Goal: Task Accomplishment & Management: Manage account settings

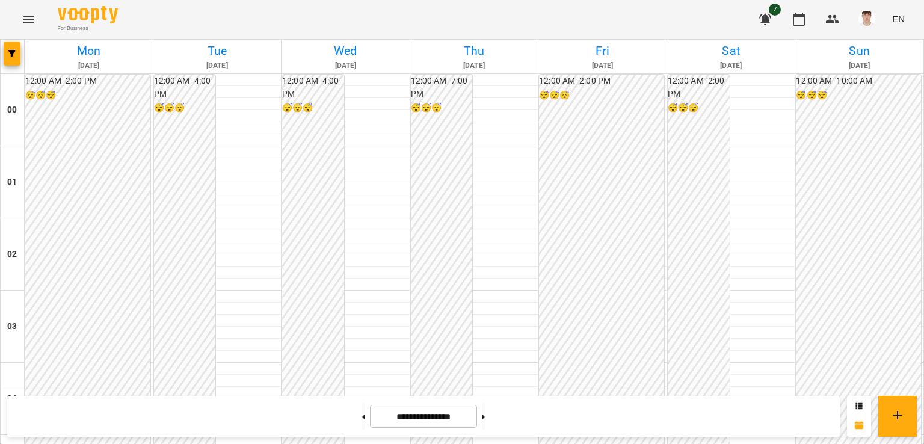
scroll to position [1115, 0]
click at [485, 421] on button at bounding box center [483, 416] width 3 height 26
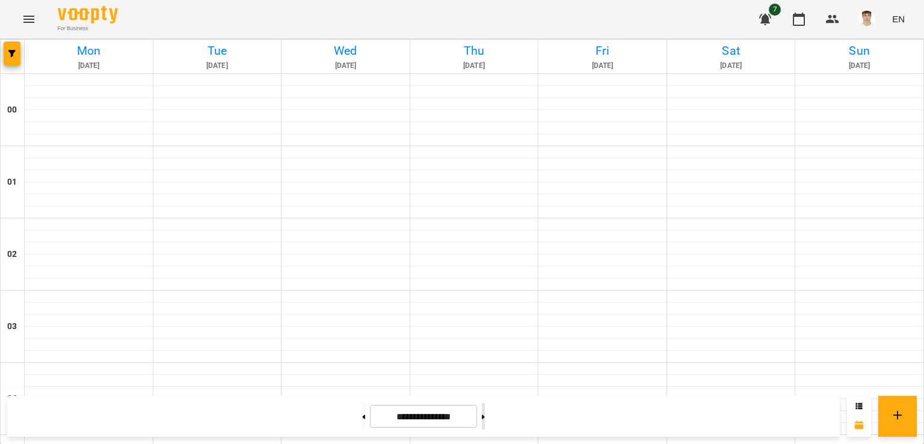
click at [485, 421] on button at bounding box center [483, 416] width 3 height 26
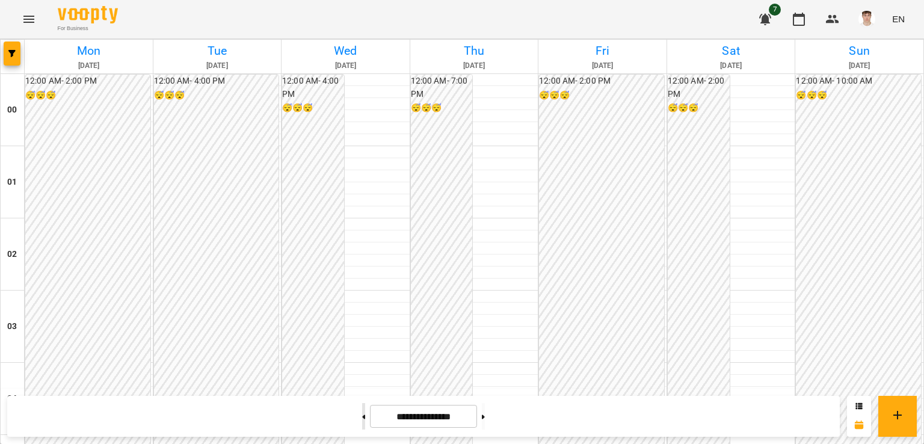
click at [362, 415] on button at bounding box center [363, 416] width 3 height 26
click at [362, 423] on button at bounding box center [363, 416] width 3 height 26
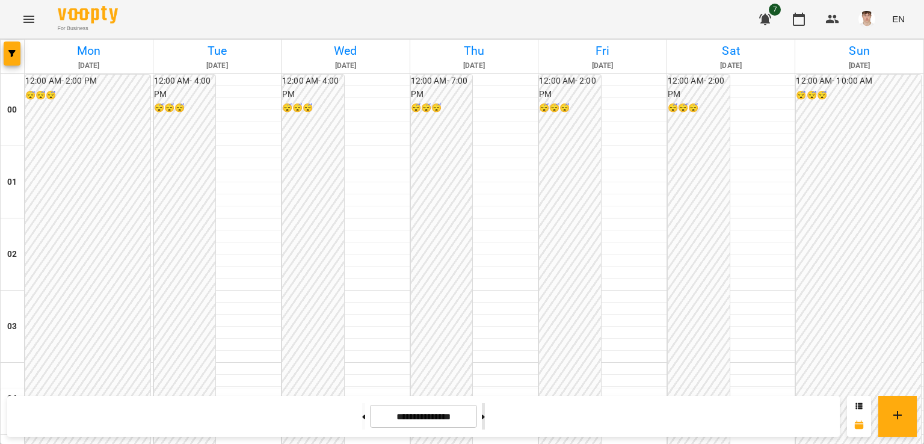
click at [485, 417] on icon at bounding box center [483, 416] width 3 height 4
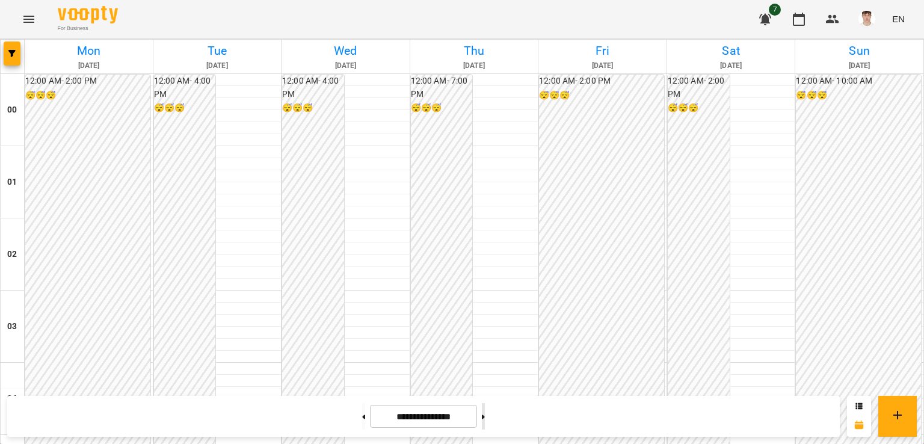
click at [485, 417] on button at bounding box center [483, 416] width 3 height 26
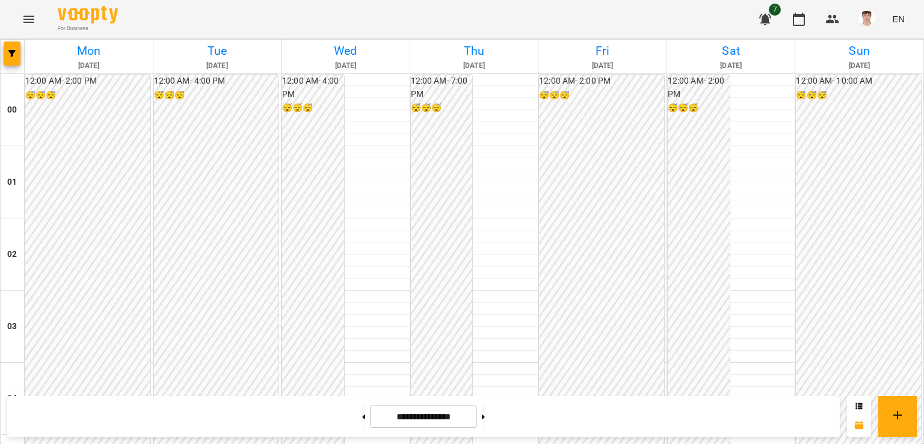
scroll to position [1383, 0]
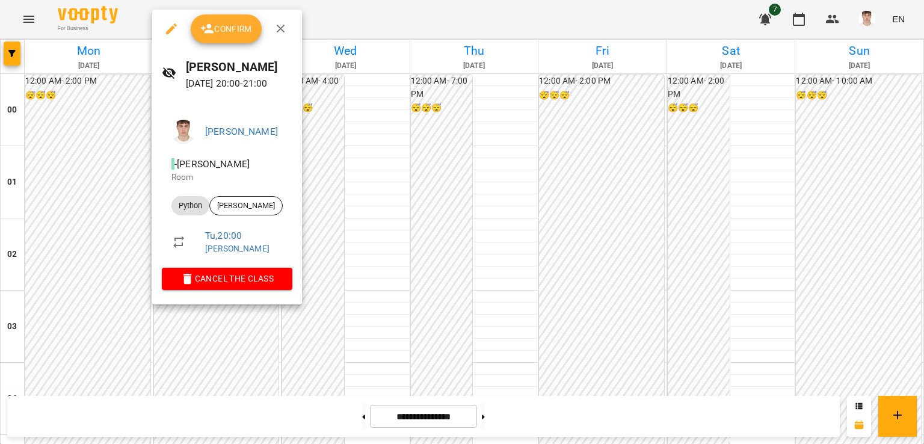
click at [97, 160] on div at bounding box center [462, 222] width 924 height 444
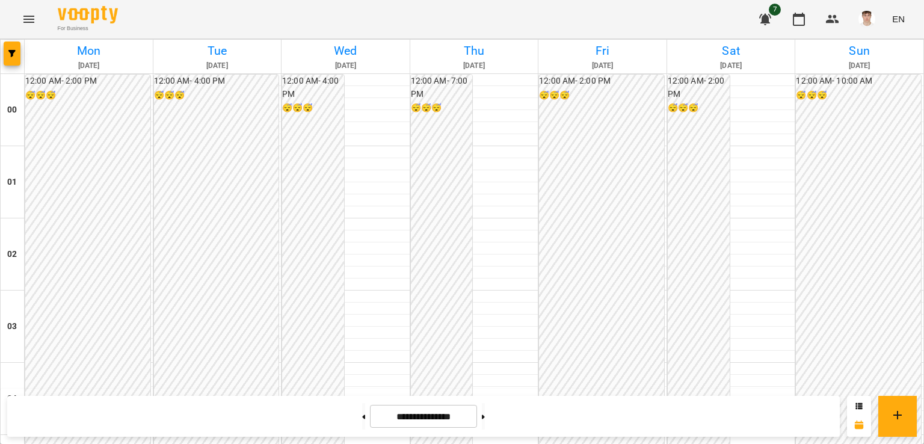
scroll to position [1263, 0]
click at [357, 408] on div at bounding box center [363, 416] width 13 height 26
click at [362, 412] on button at bounding box center [363, 416] width 3 height 26
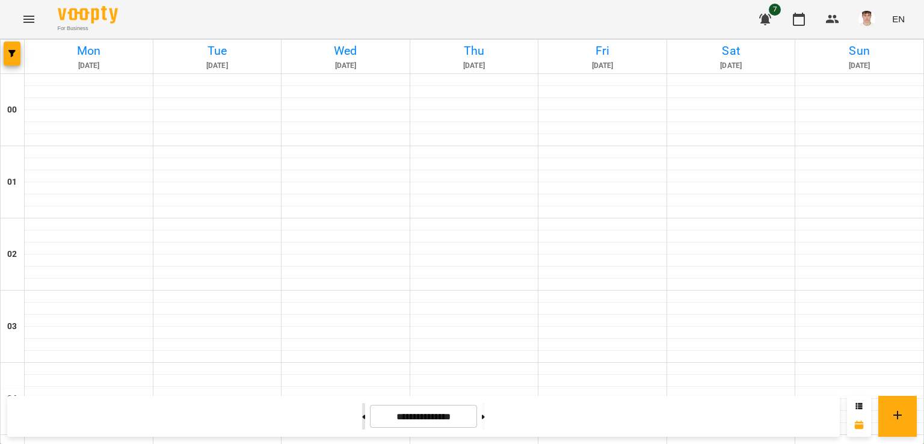
click at [362, 413] on button at bounding box center [363, 416] width 3 height 26
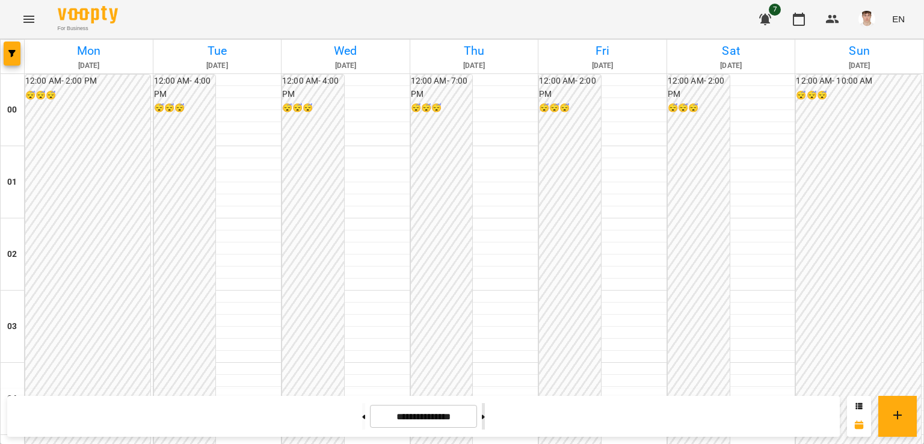
click at [485, 419] on button at bounding box center [483, 416] width 3 height 26
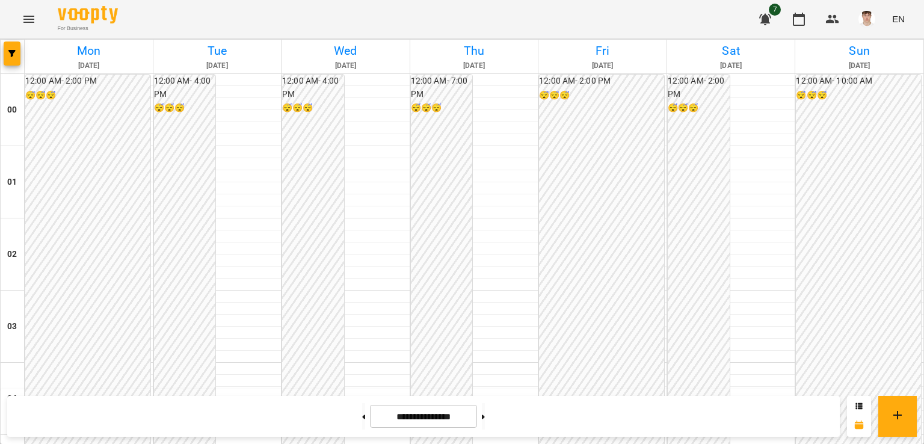
scroll to position [1296, 0]
click at [485, 415] on button at bounding box center [483, 416] width 3 height 26
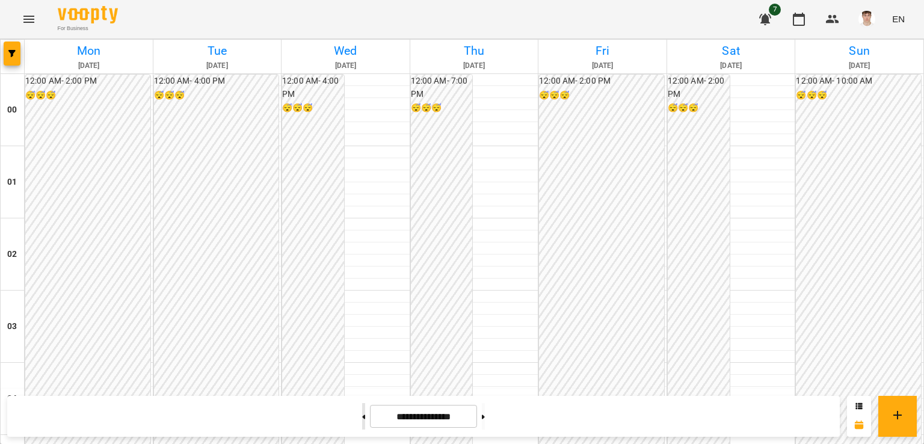
scroll to position [1236, 0]
click at [362, 414] on button at bounding box center [363, 416] width 3 height 26
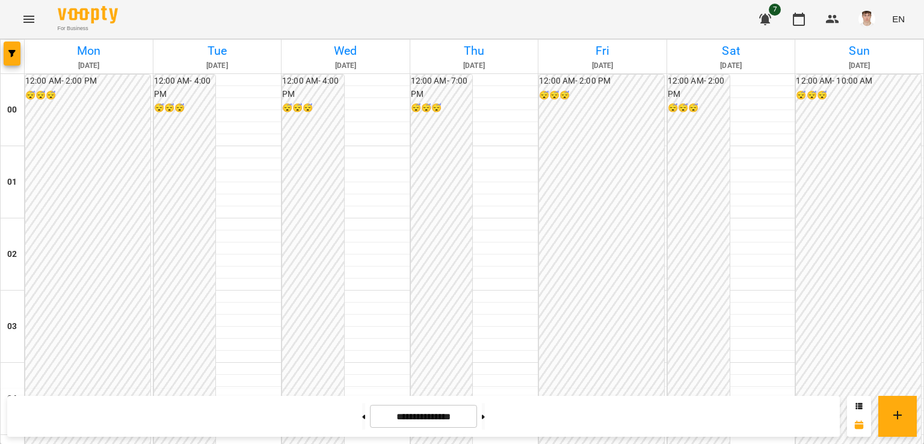
scroll to position [995, 0]
click at [485, 414] on icon at bounding box center [483, 416] width 3 height 5
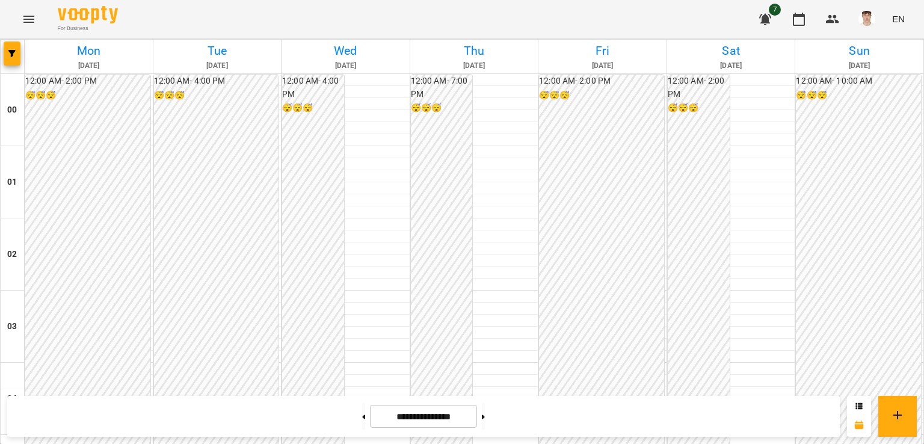
scroll to position [1356, 0]
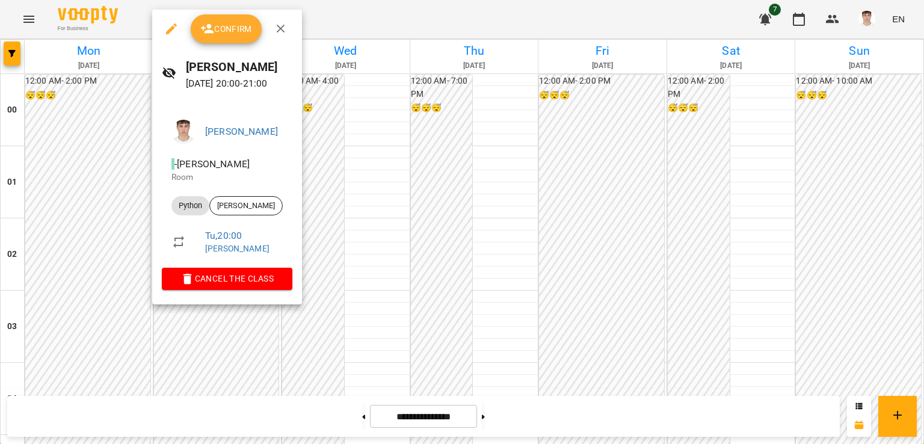
click at [75, 167] on div at bounding box center [462, 222] width 924 height 444
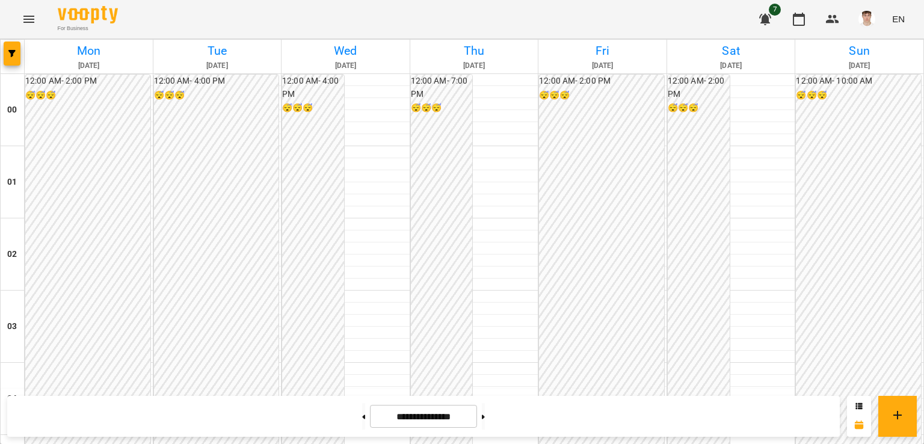
scroll to position [1175, 0]
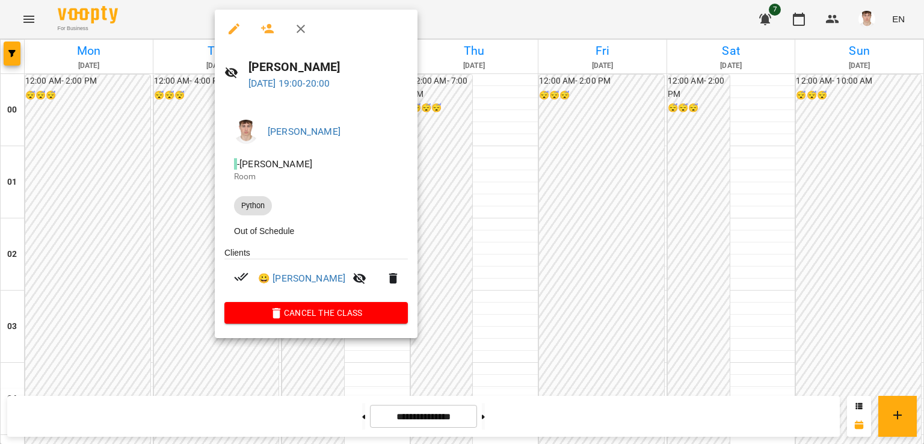
click at [187, 289] on div at bounding box center [462, 222] width 924 height 444
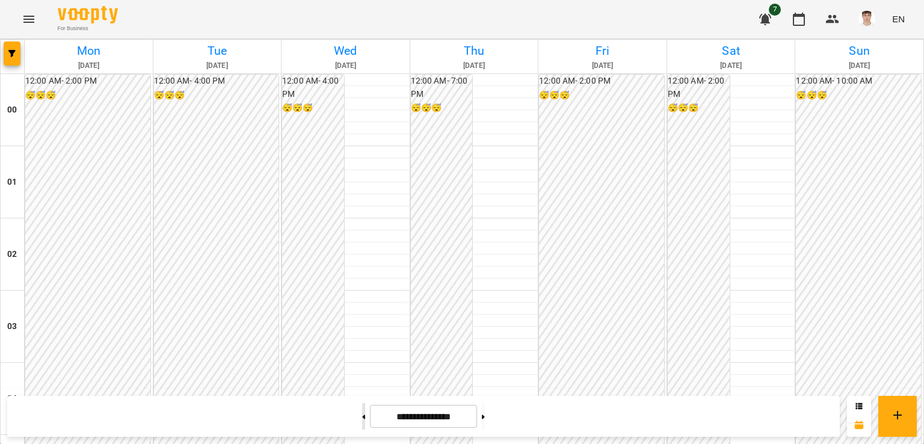
click at [362, 421] on button at bounding box center [363, 416] width 3 height 26
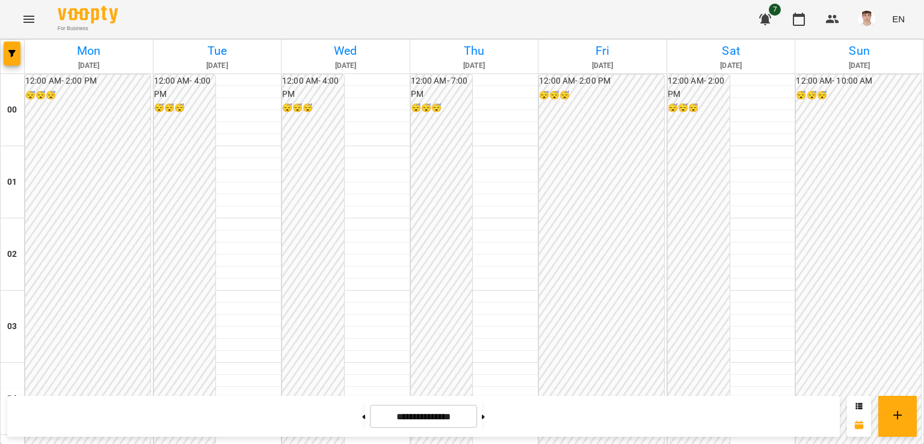
scroll to position [1236, 0]
click at [485, 414] on button at bounding box center [483, 416] width 3 height 26
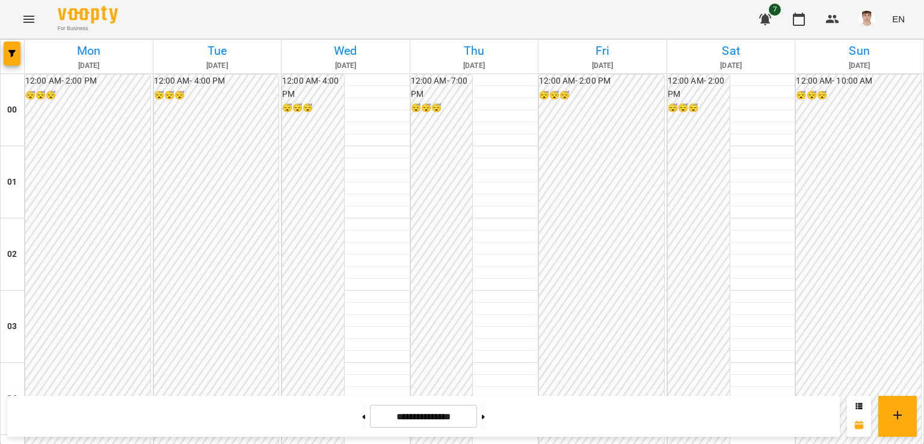
scroll to position [1115, 0]
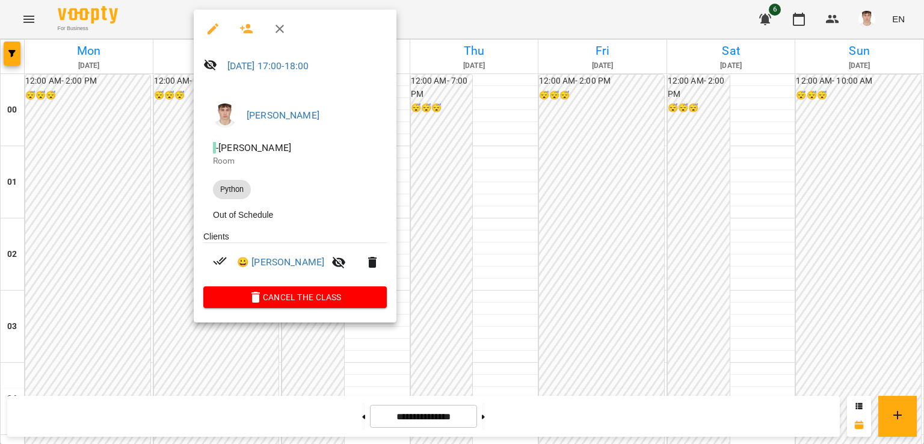
click at [171, 229] on div at bounding box center [462, 222] width 924 height 444
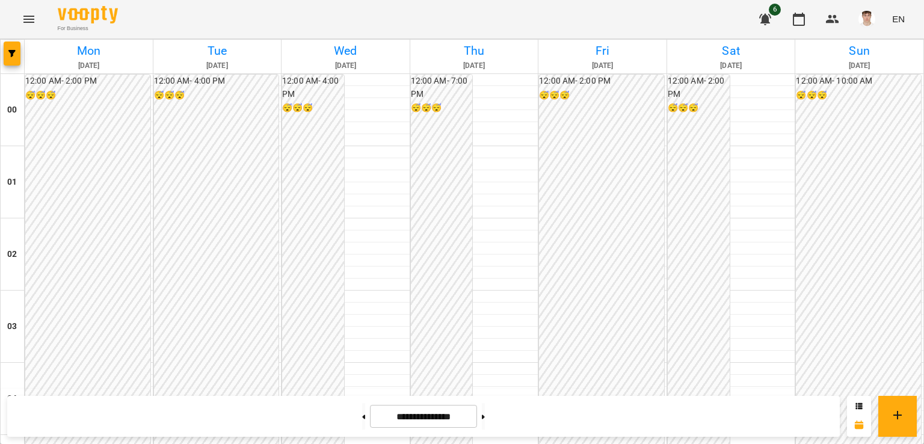
scroll to position [1416, 0]
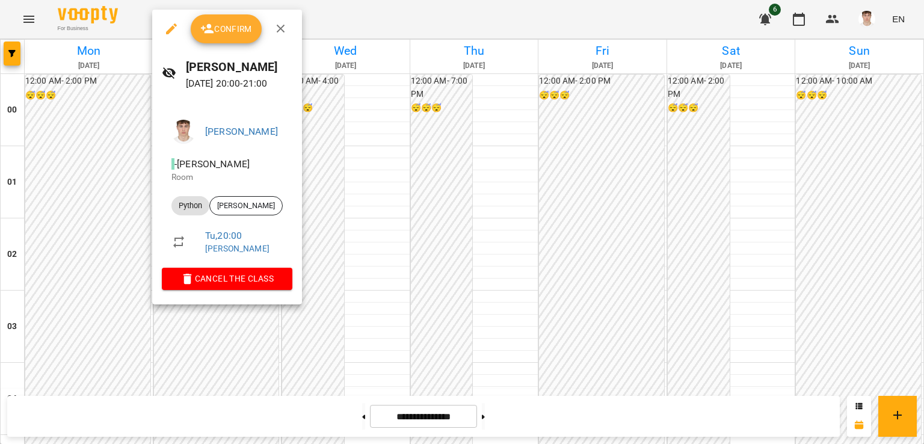
click at [82, 143] on div at bounding box center [462, 222] width 924 height 444
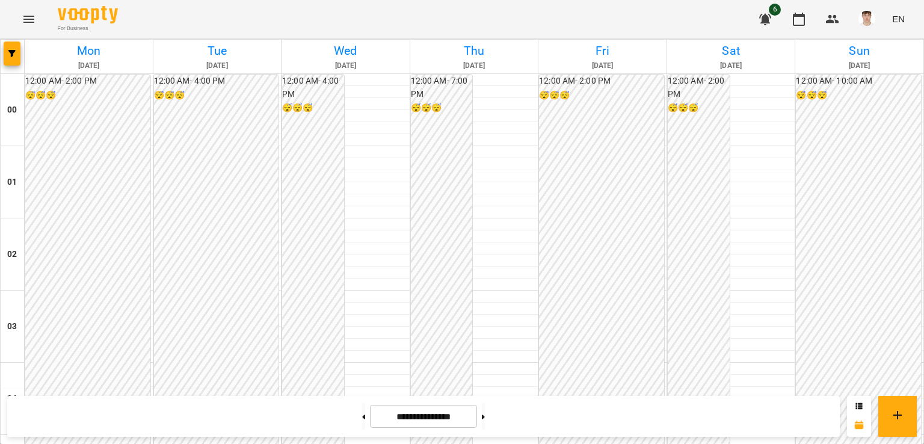
scroll to position [1175, 0]
click at [363, 415] on icon at bounding box center [364, 416] width 3 height 4
type input "**********"
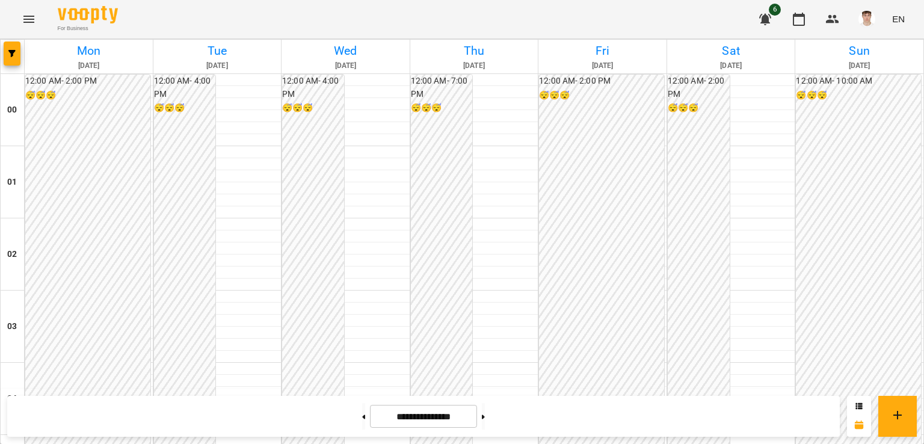
scroll to position [1055, 0]
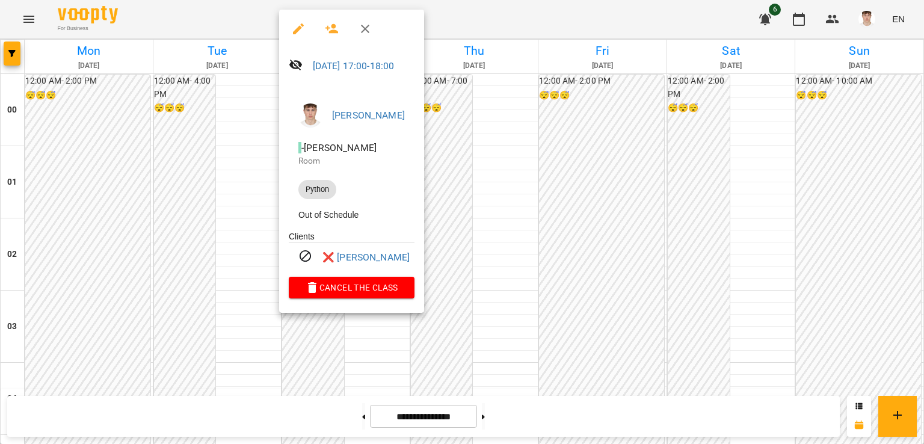
click at [195, 290] on div at bounding box center [462, 222] width 924 height 444
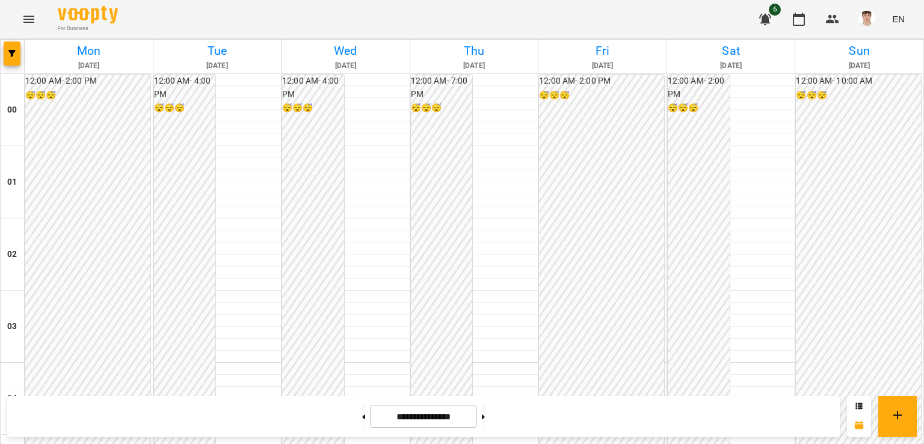
scroll to position [1115, 0]
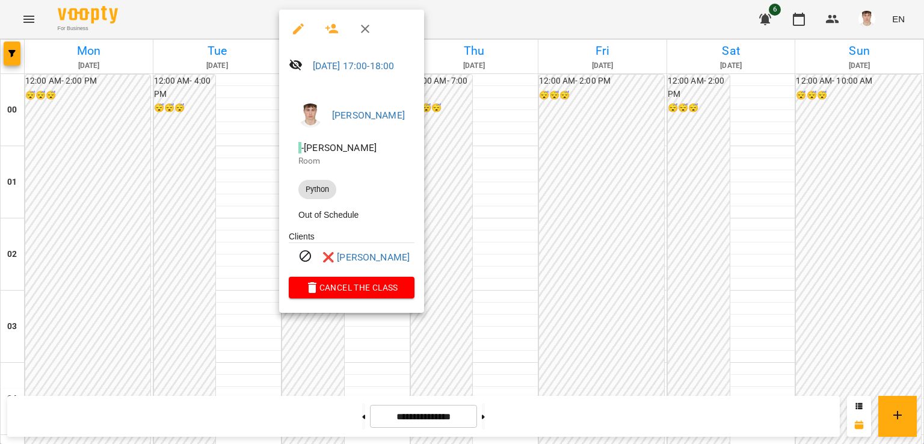
click at [204, 218] on div at bounding box center [462, 222] width 924 height 444
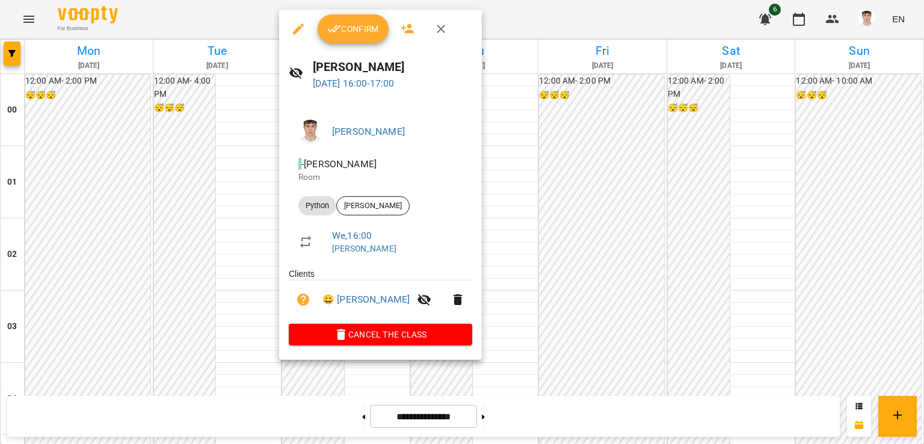
click at [204, 206] on div at bounding box center [462, 222] width 924 height 444
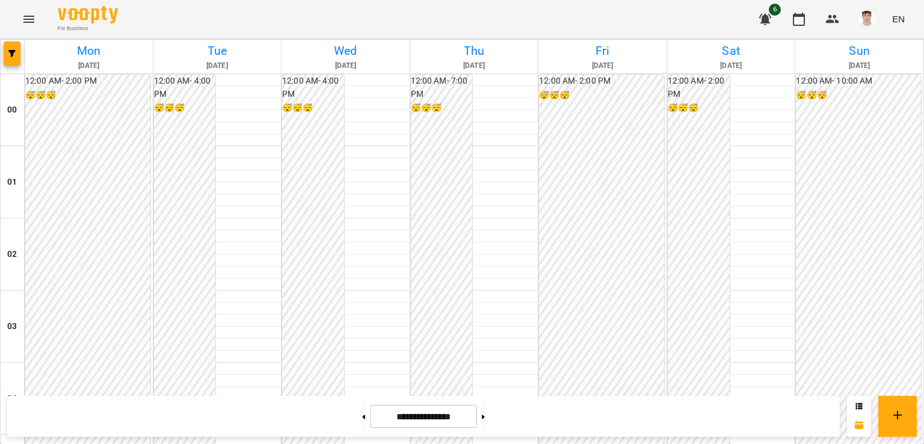
scroll to position [1082, 0]
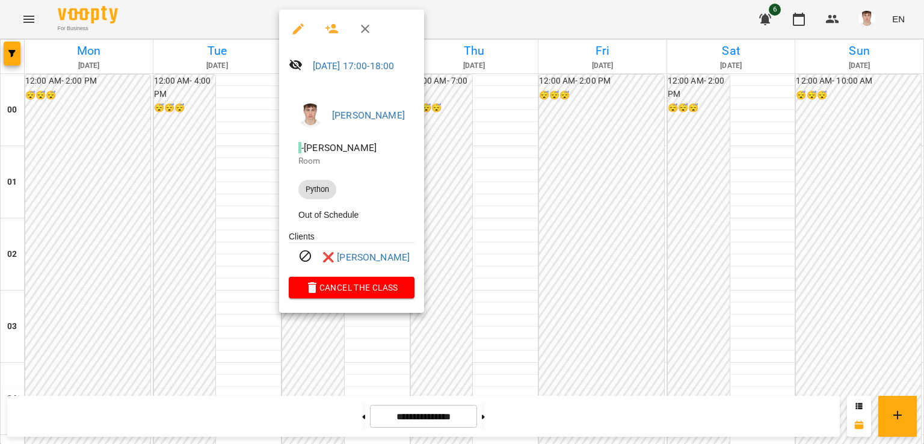
click at [235, 192] on div at bounding box center [462, 222] width 924 height 444
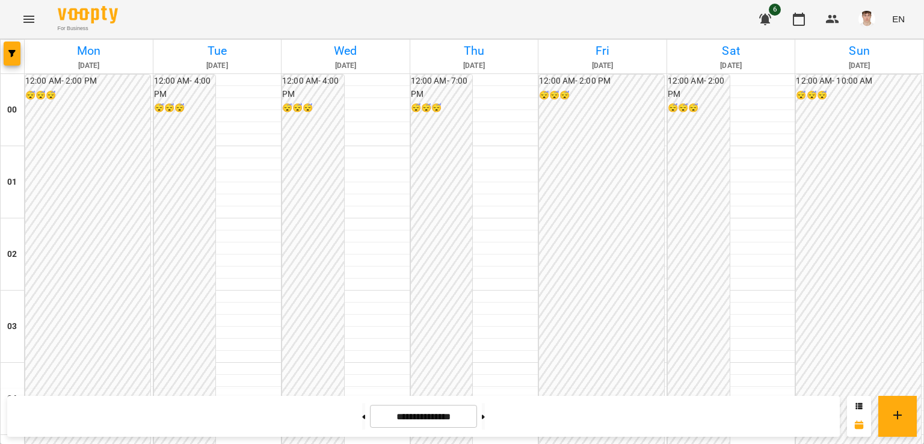
scroll to position [1202, 0]
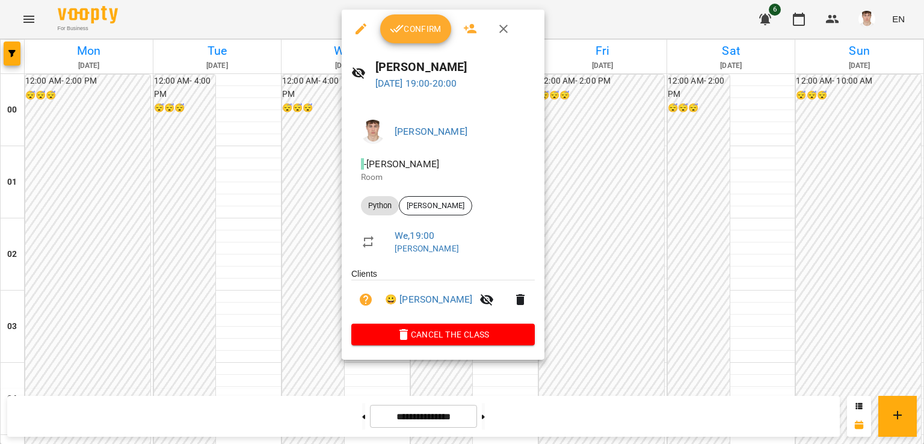
click at [277, 160] on div at bounding box center [462, 222] width 924 height 444
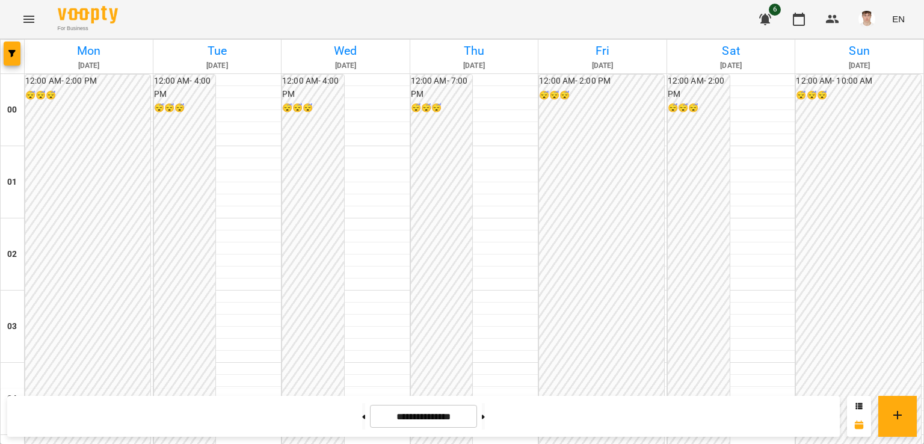
scroll to position [1082, 0]
click at [485, 416] on button at bounding box center [483, 416] width 3 height 26
type input "**********"
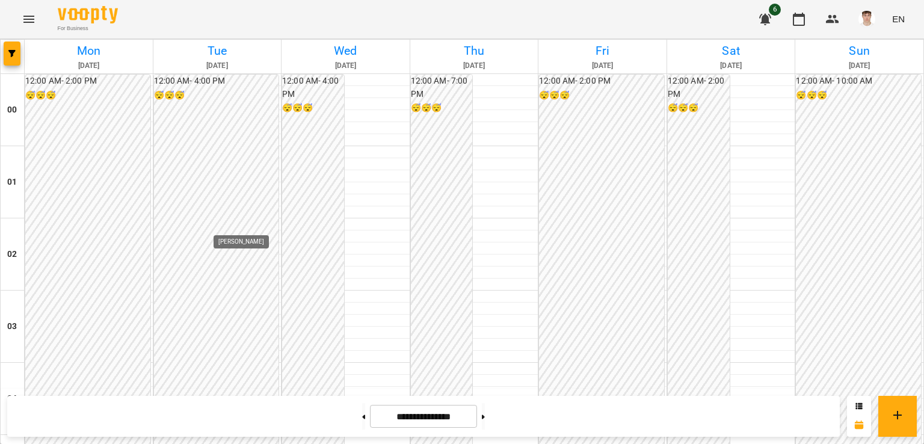
scroll to position [995, 0]
click at [874, 11] on span "button" at bounding box center [866, 19] width 17 height 17
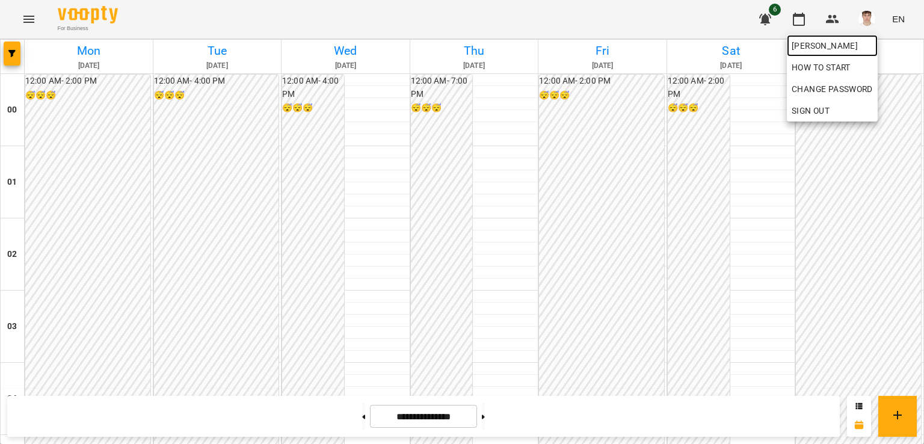
click at [843, 37] on link "[PERSON_NAME]" at bounding box center [831, 46] width 91 height 22
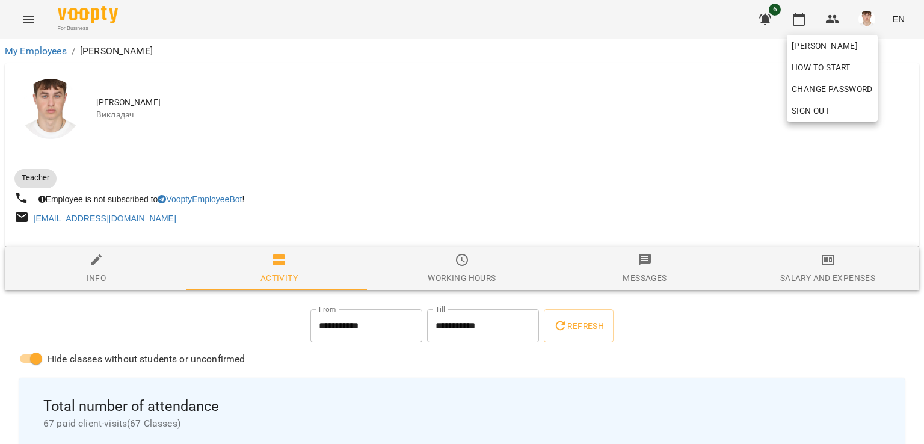
click at [364, 137] on div at bounding box center [462, 222] width 924 height 444
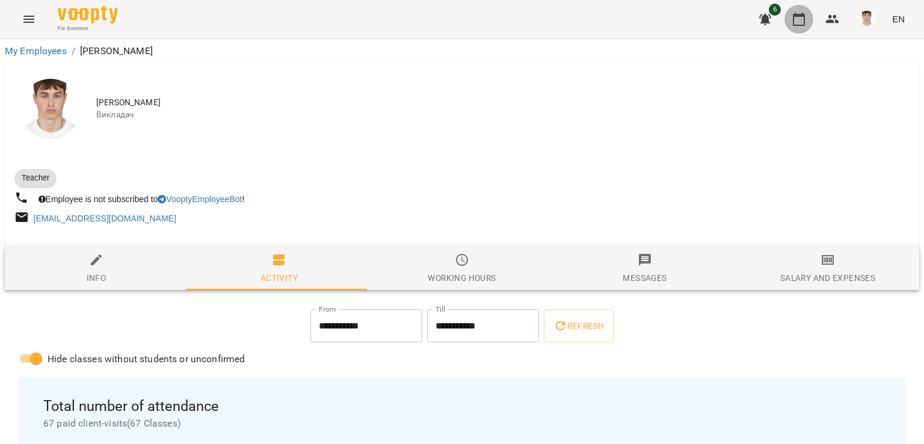
click at [797, 26] on icon "button" at bounding box center [798, 19] width 14 height 14
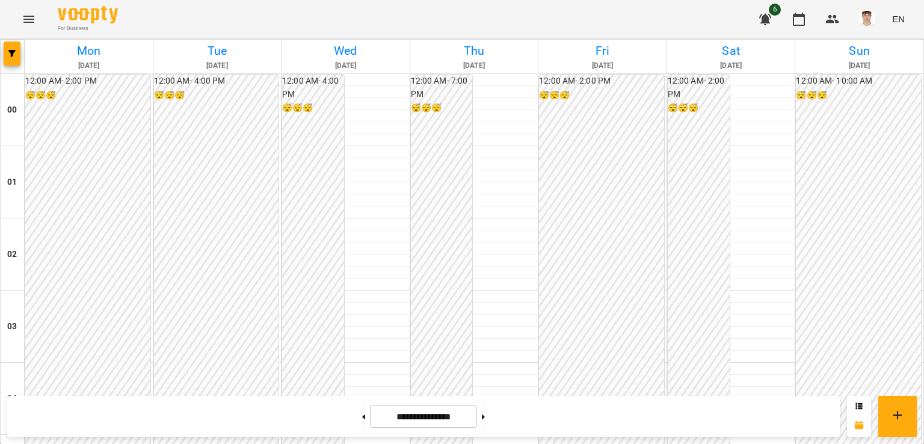
scroll to position [935, 0]
click at [362, 414] on button at bounding box center [363, 416] width 3 height 26
type input "**********"
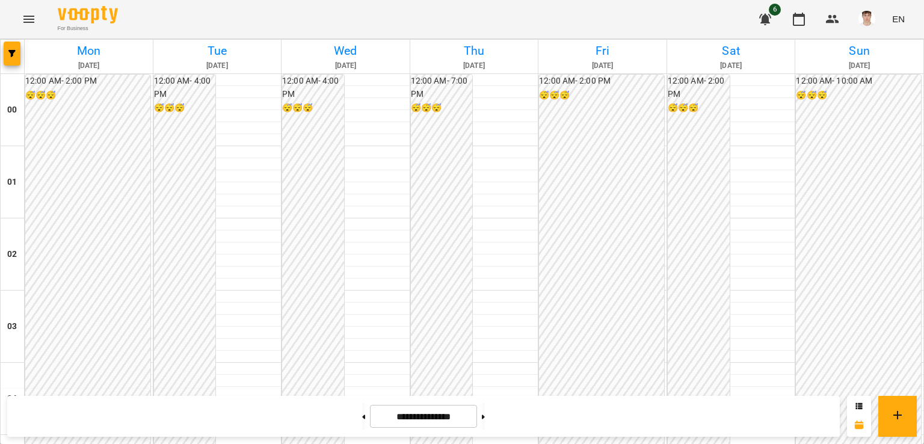
scroll to position [1115, 0]
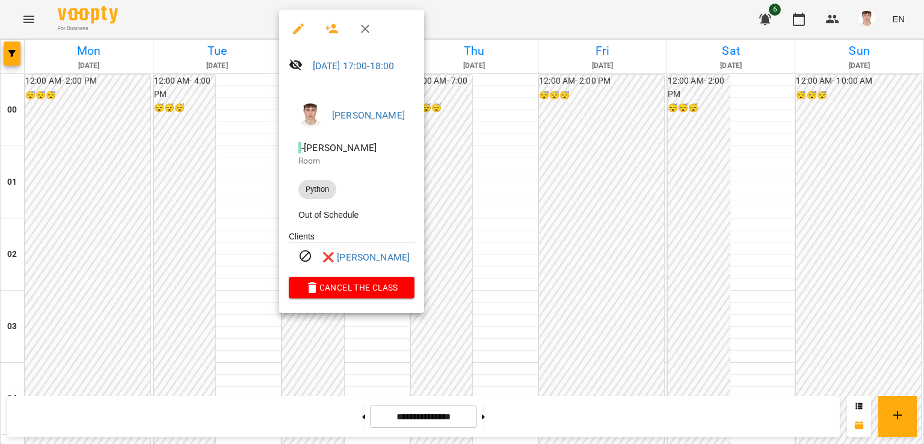
click at [237, 194] on div at bounding box center [462, 222] width 924 height 444
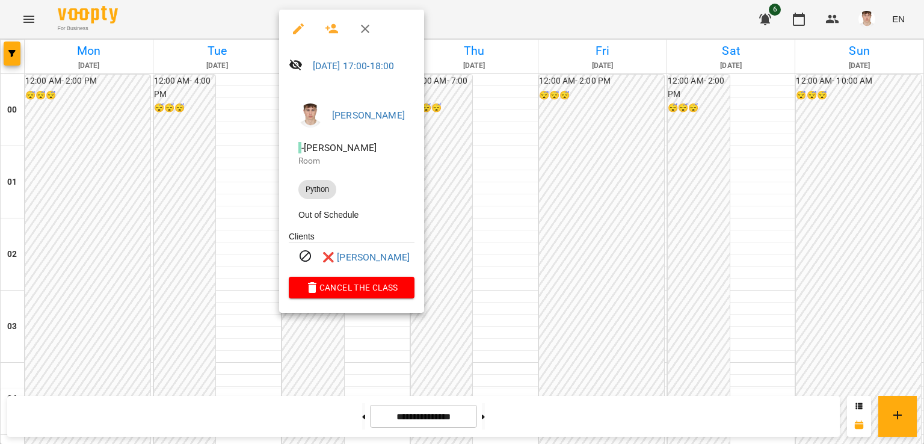
click at [209, 158] on div at bounding box center [462, 222] width 924 height 444
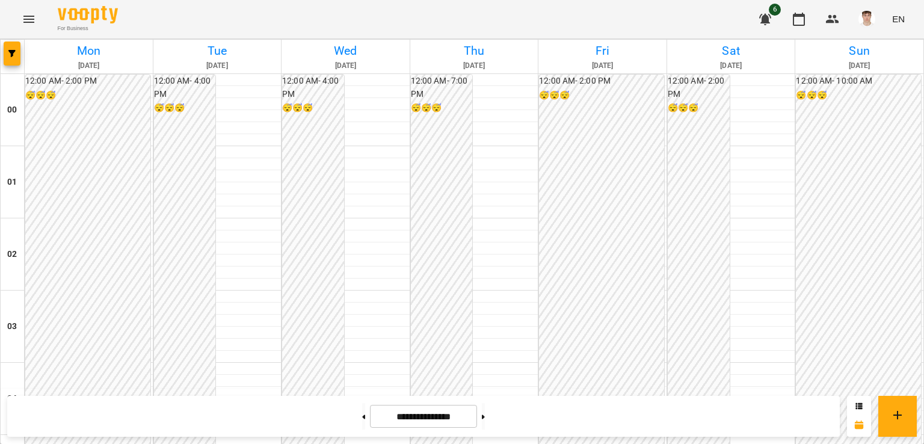
scroll to position [1022, 0]
